Goal: Information Seeking & Learning: Find specific fact

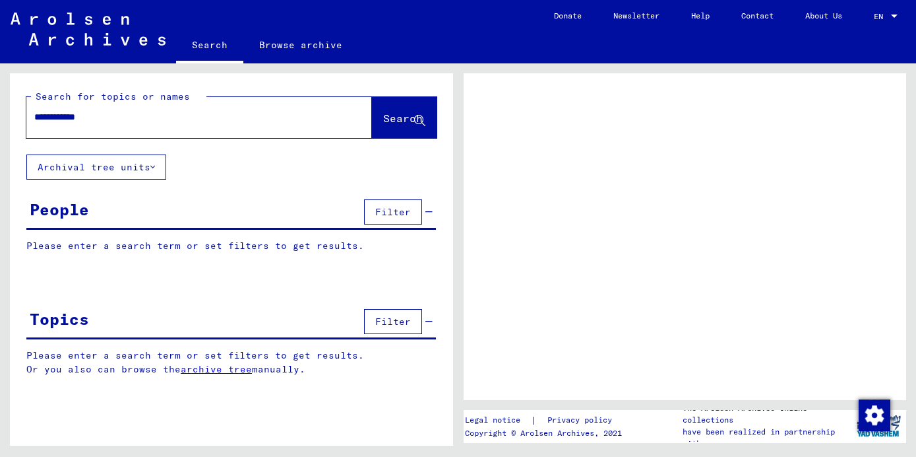
type input "**********"
click at [386, 131] on button "Search" at bounding box center [404, 117] width 65 height 41
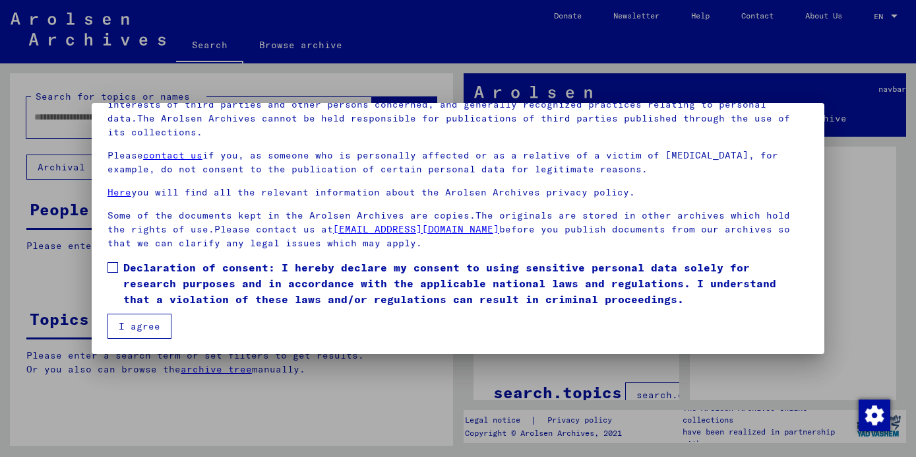
click at [177, 287] on span "Declaration of consent: I hereby declare my consent to using sensitive personal…" at bounding box center [465, 282] width 685 height 47
click at [141, 325] on button "I agree" at bounding box center [140, 325] width 64 height 25
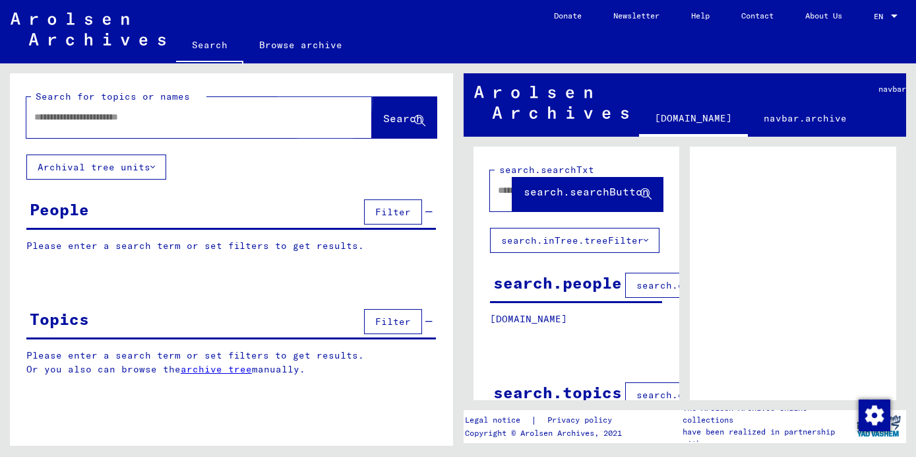
click at [383, 115] on span "Search" at bounding box center [403, 117] width 40 height 13
click at [311, 121] on input "text" at bounding box center [187, 117] width 306 height 14
type input "**********"
click at [398, 120] on span "Search" at bounding box center [403, 117] width 40 height 13
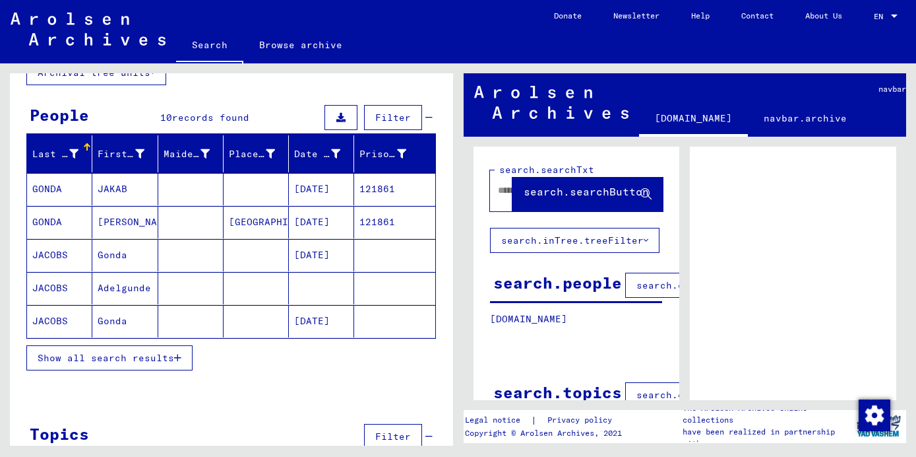
scroll to position [95, 0]
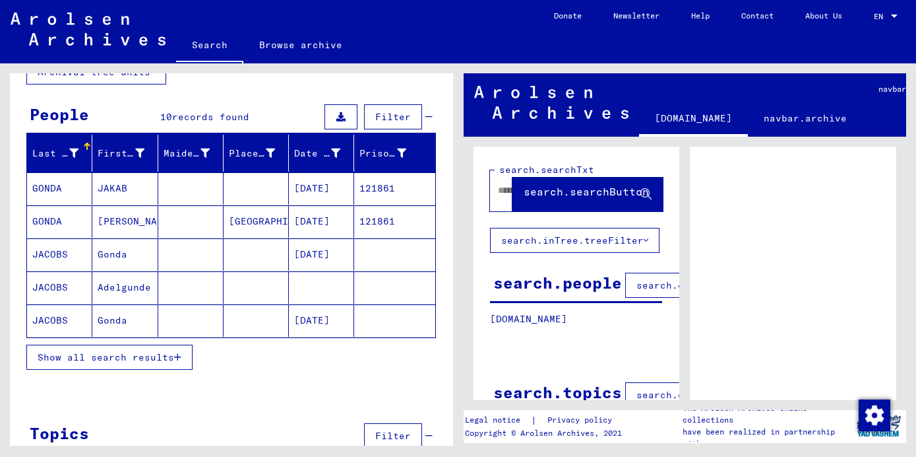
click at [159, 256] on mat-cell at bounding box center [190, 254] width 65 height 32
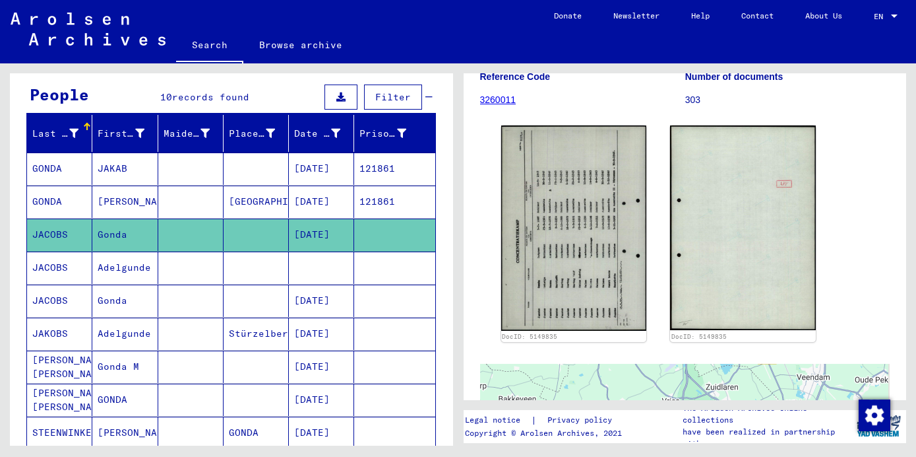
scroll to position [117, 0]
